Goal: Task Accomplishment & Management: Complete application form

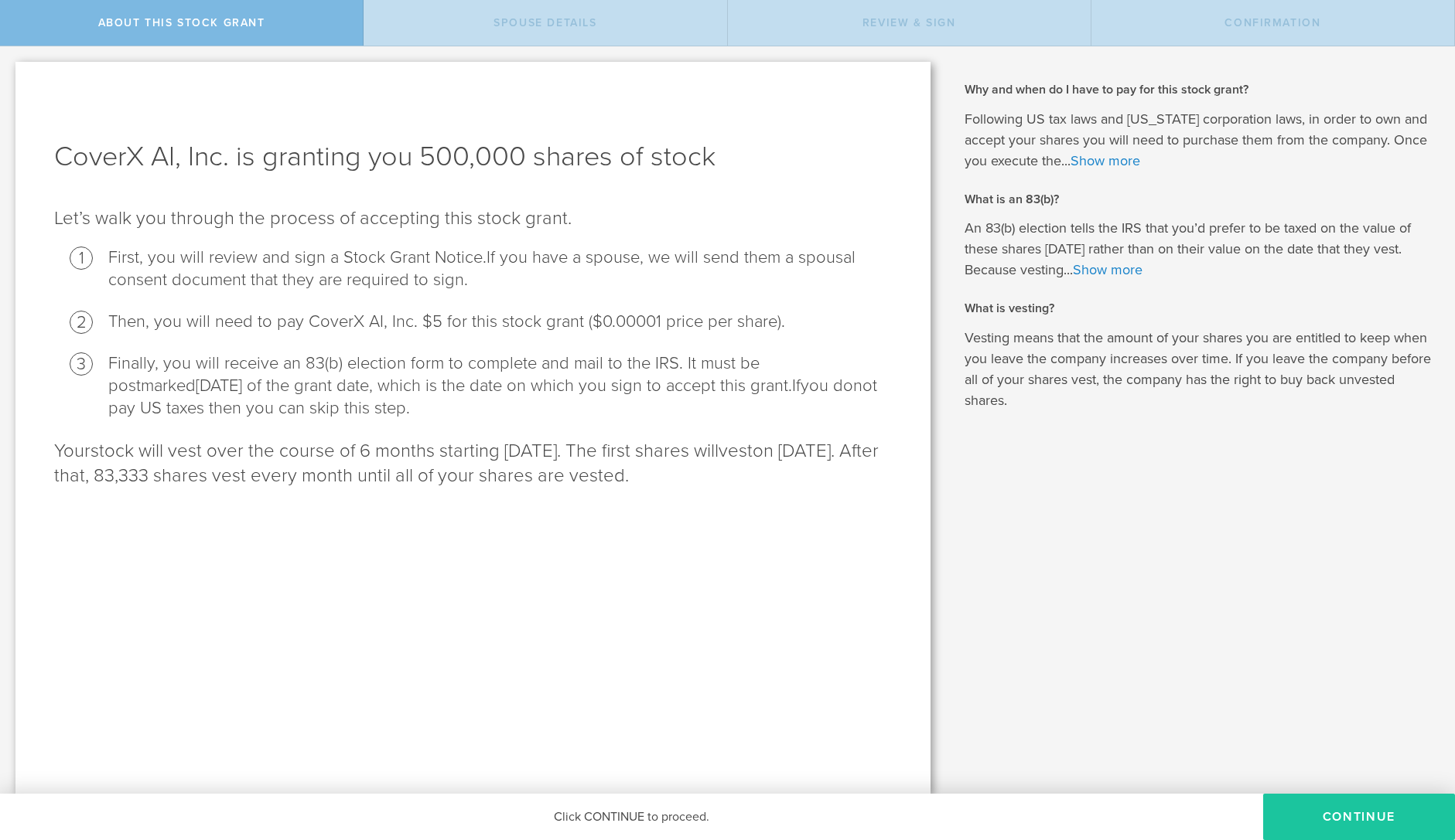
click at [1303, 805] on button "CONTINUE" at bounding box center [1359, 817] width 192 height 46
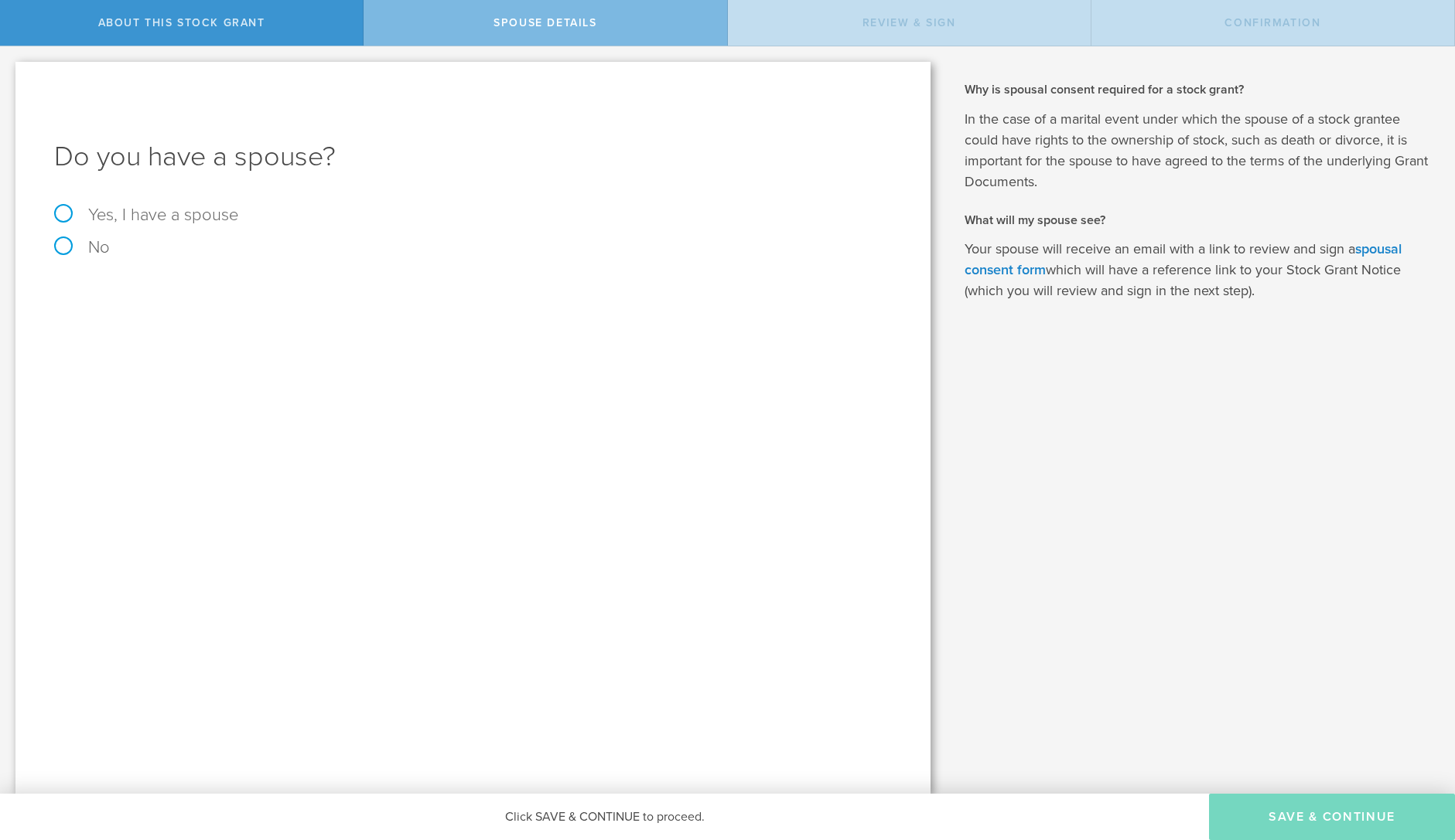
click at [94, 242] on label "No" at bounding box center [473, 248] width 837 height 17
click at [10, 71] on input "No" at bounding box center [5, 59] width 10 height 25
radio input "true"
click at [1276, 805] on button "Save & Continue" at bounding box center [1332, 817] width 246 height 46
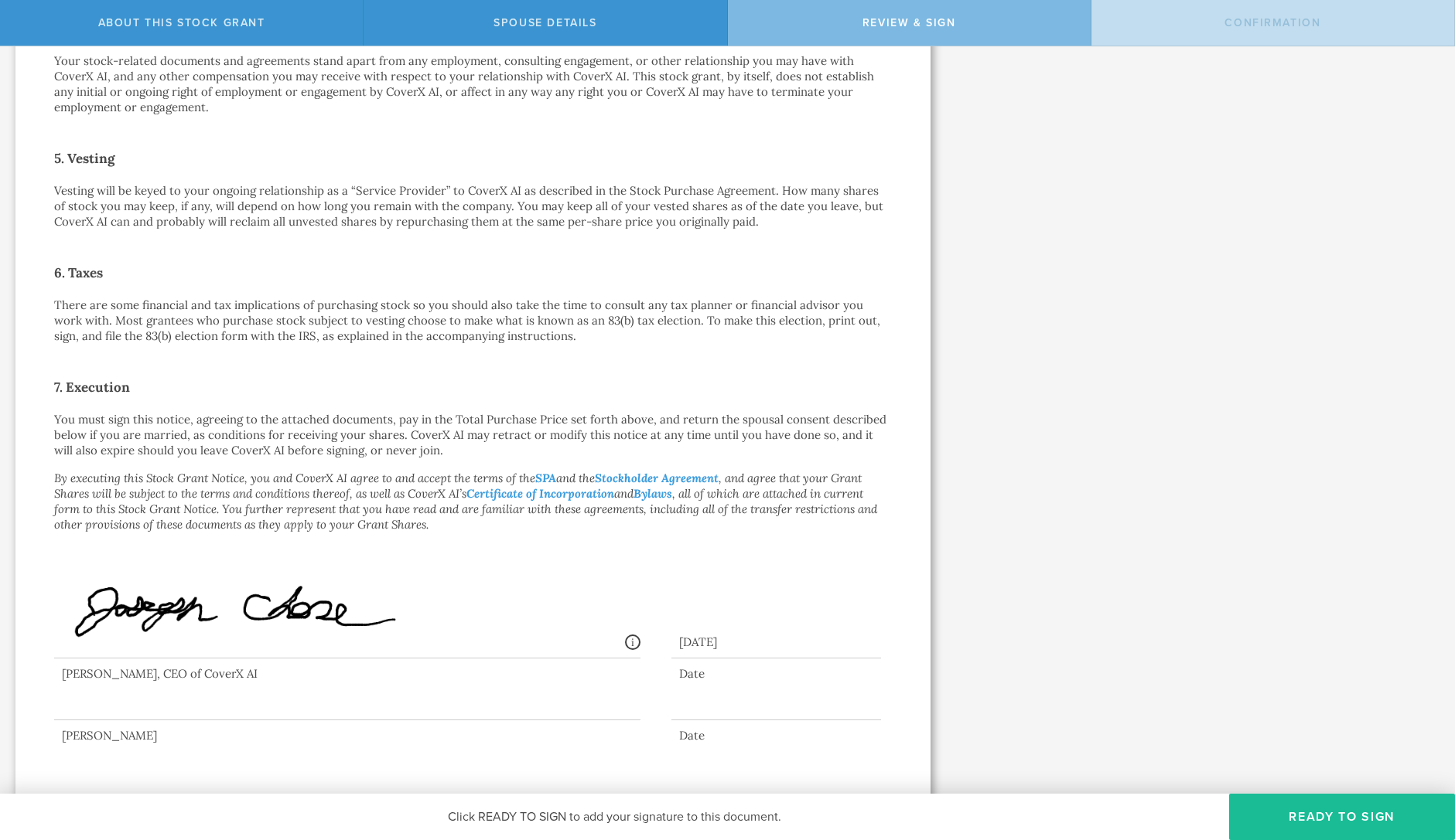
scroll to position [842, 0]
click at [1274, 811] on button "Ready to Sign" at bounding box center [1342, 817] width 226 height 46
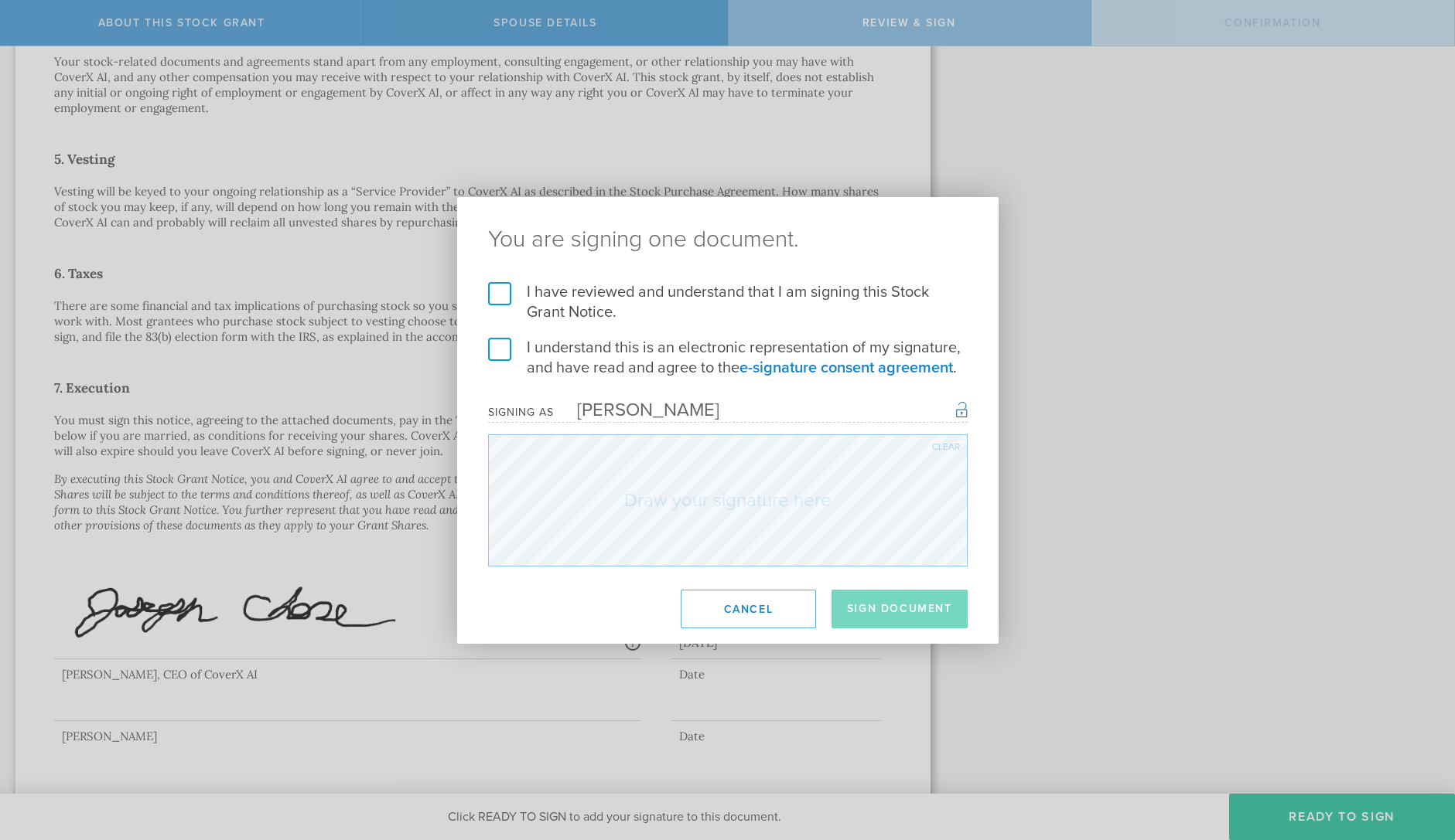
click at [581, 295] on label "I have reviewed and understand that I am signing this Stock Grant Notice." at bounding box center [728, 302] width 480 height 40
click at [0, 0] on input "I have reviewed and understand that I am signing this Stock Grant Notice." at bounding box center [0, 0] width 0 height 0
click at [567, 366] on label "I understand this is an electronic representation of my signature, and have rea…" at bounding box center [728, 358] width 480 height 40
click at [0, 0] on input "I understand this is an electronic representation of my signature, and have rea…" at bounding box center [0, 0] width 0 height 0
click at [887, 606] on button "Sign Document" at bounding box center [899, 609] width 136 height 39
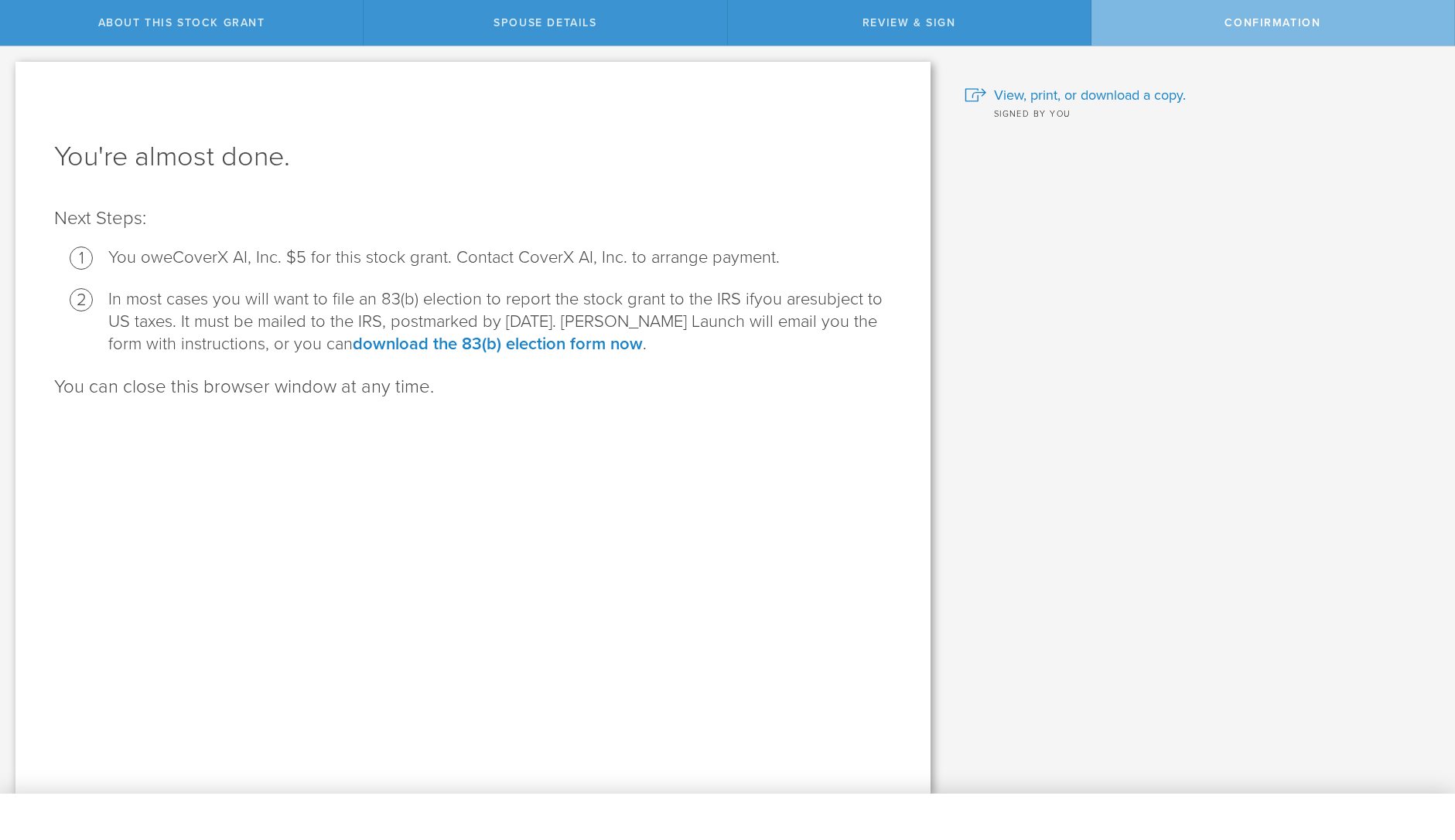
scroll to position [0, 0]
click at [580, 345] on link "download the 83(b) election form now" at bounding box center [498, 344] width 290 height 20
